Goal: Go to known website: Access a specific website the user already knows

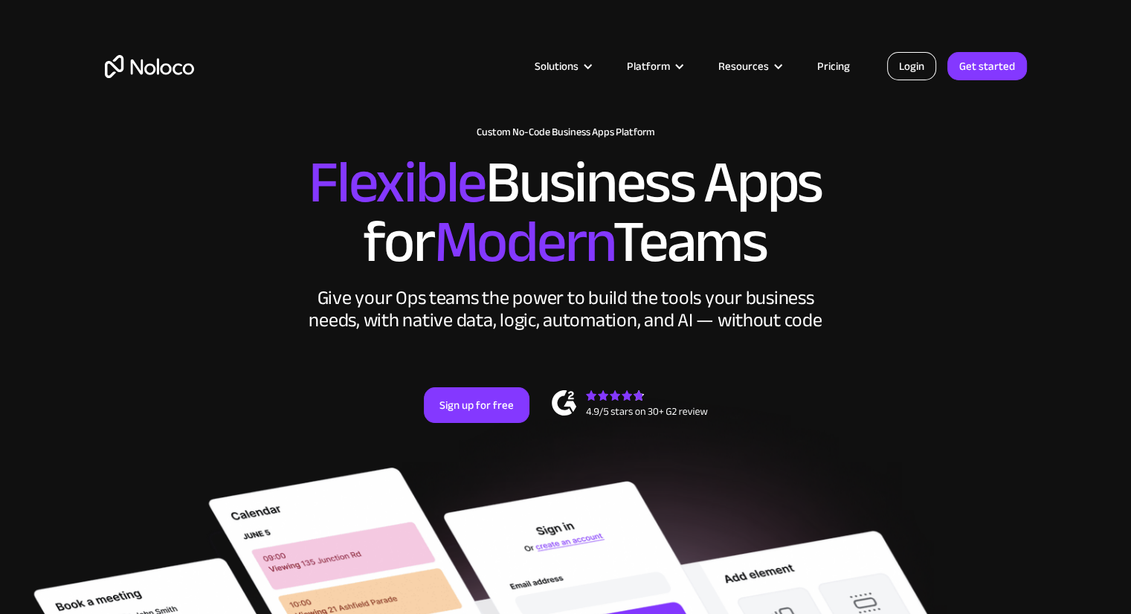
click at [893, 71] on link "Login" at bounding box center [911, 66] width 49 height 28
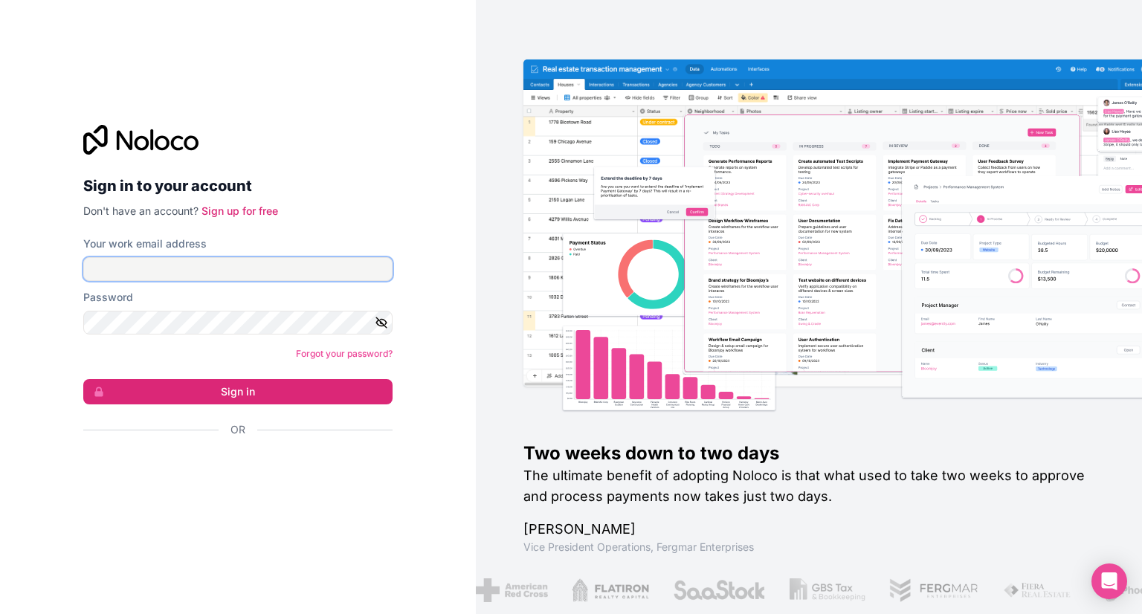
click at [221, 271] on input "Your work email address" at bounding box center [237, 269] width 309 height 24
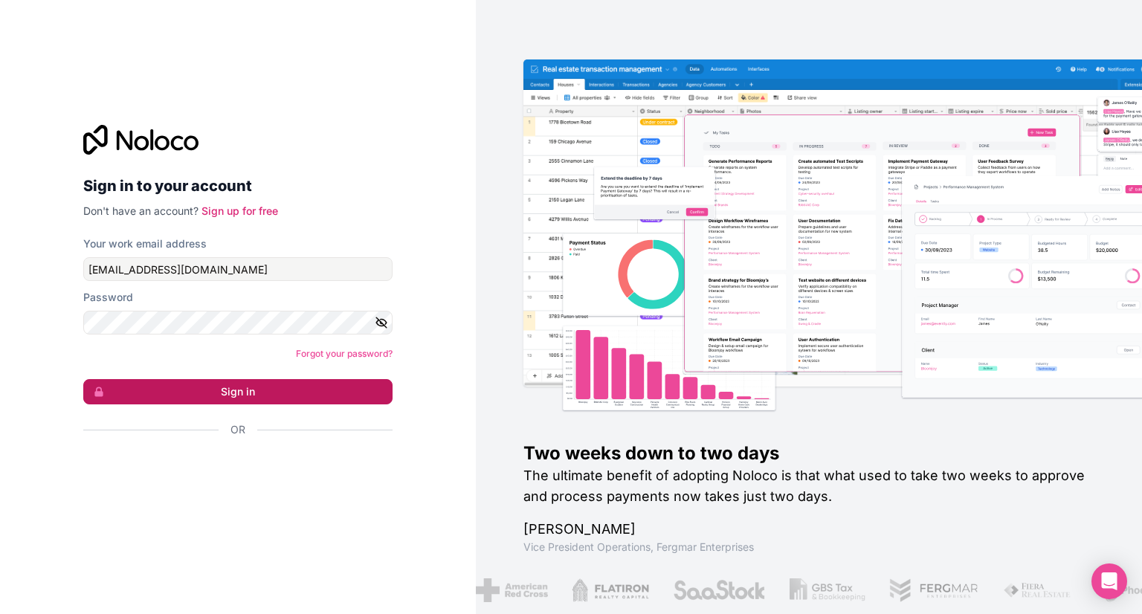
click at [265, 388] on button "Sign in" at bounding box center [237, 391] width 309 height 25
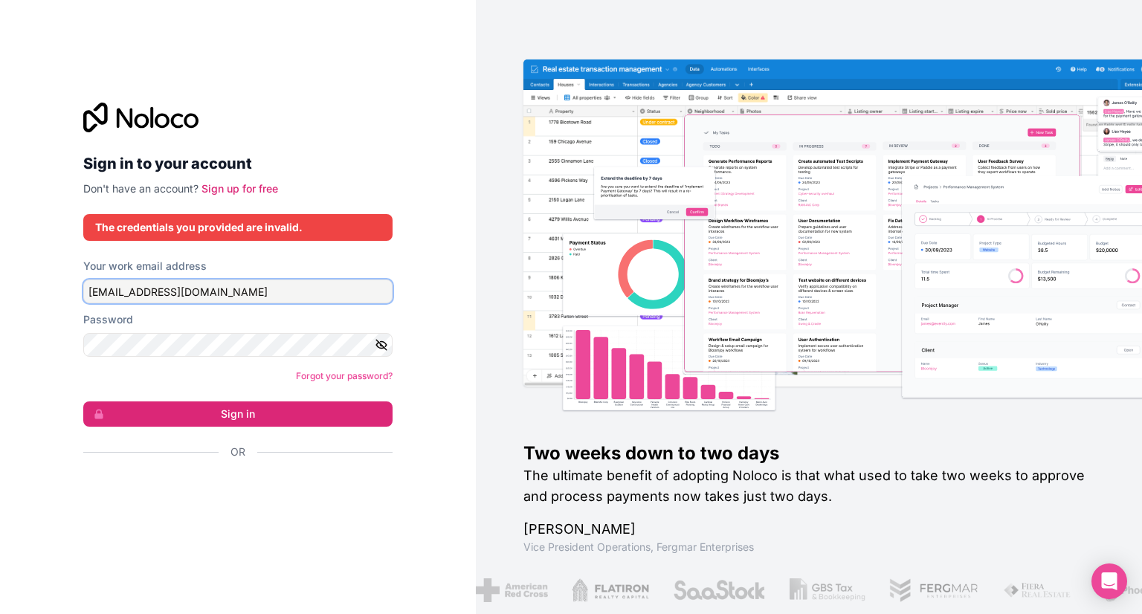
drag, startPoint x: 240, startPoint y: 286, endPoint x: 59, endPoint y: 274, distance: 181.1
click at [59, 274] on div "Sign in to your account Don't have an account? Sign up for free The credentials…" at bounding box center [238, 307] width 476 height 614
type input "support@bluemantalabs.com"
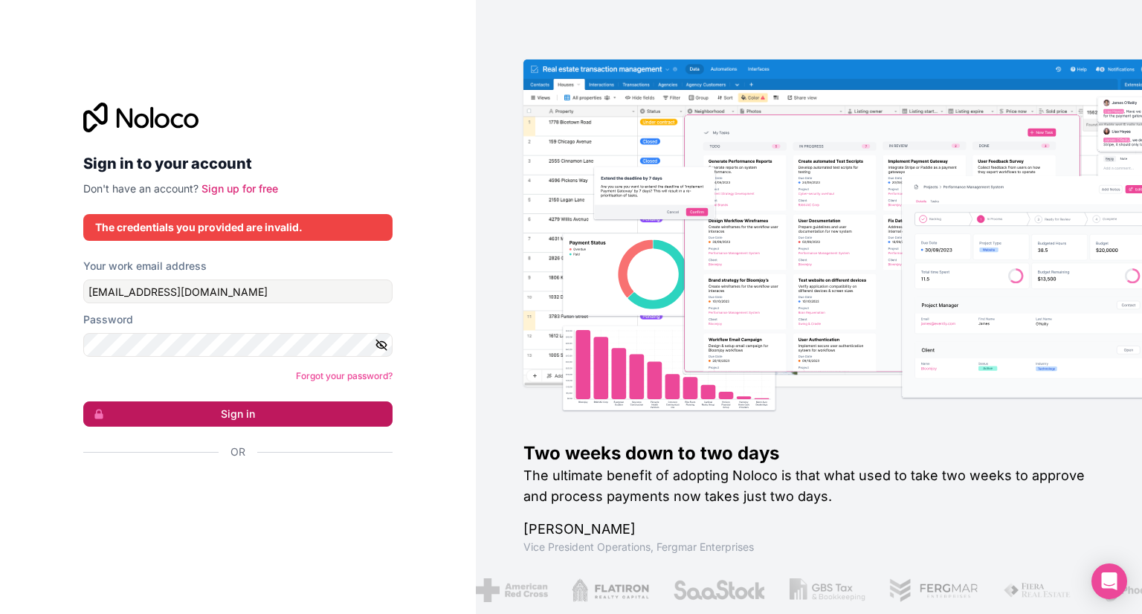
click at [221, 414] on button "Sign in" at bounding box center [237, 413] width 309 height 25
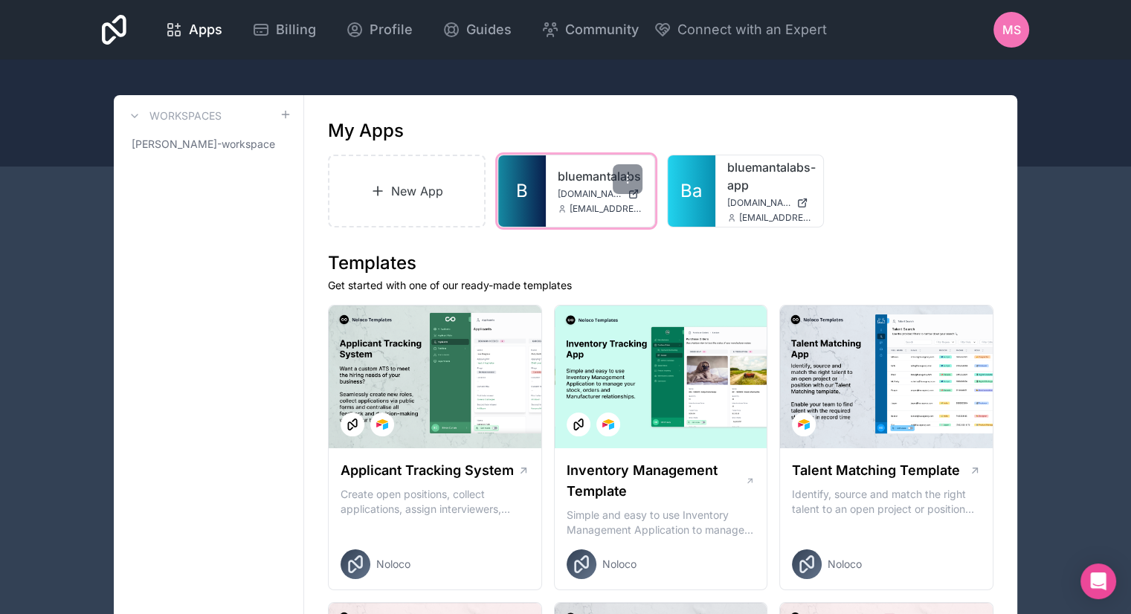
click at [575, 184] on link "bluemantalabs" at bounding box center [599, 176] width 85 height 18
